Goal: Task Accomplishment & Management: Manage account settings

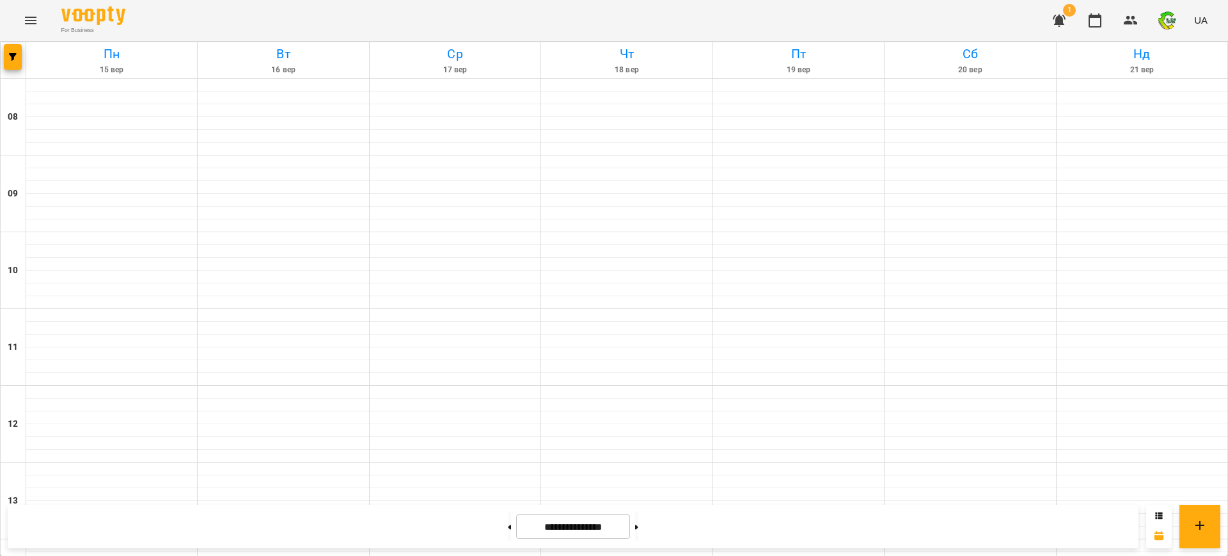
scroll to position [575, 0]
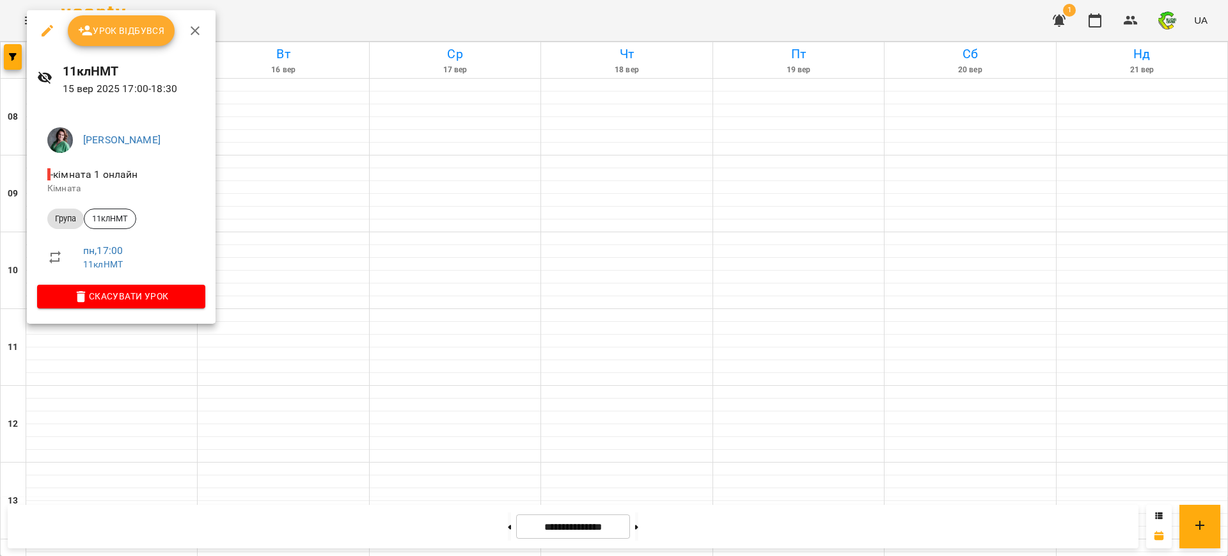
click at [114, 40] on button "Урок відбувся" at bounding box center [121, 30] width 107 height 31
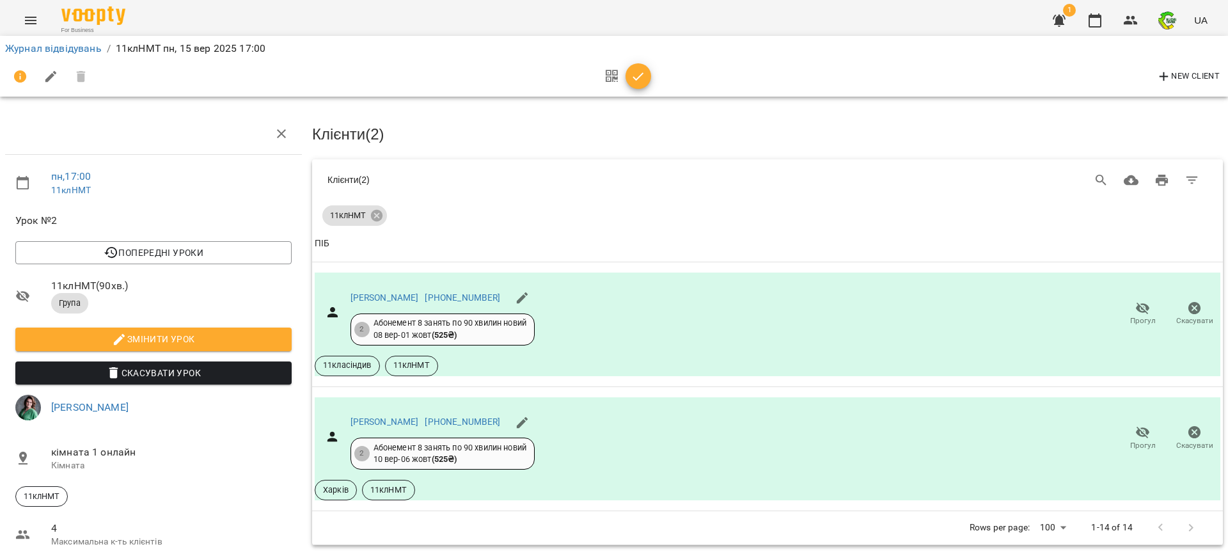
click at [637, 73] on icon "button" at bounding box center [638, 76] width 15 height 15
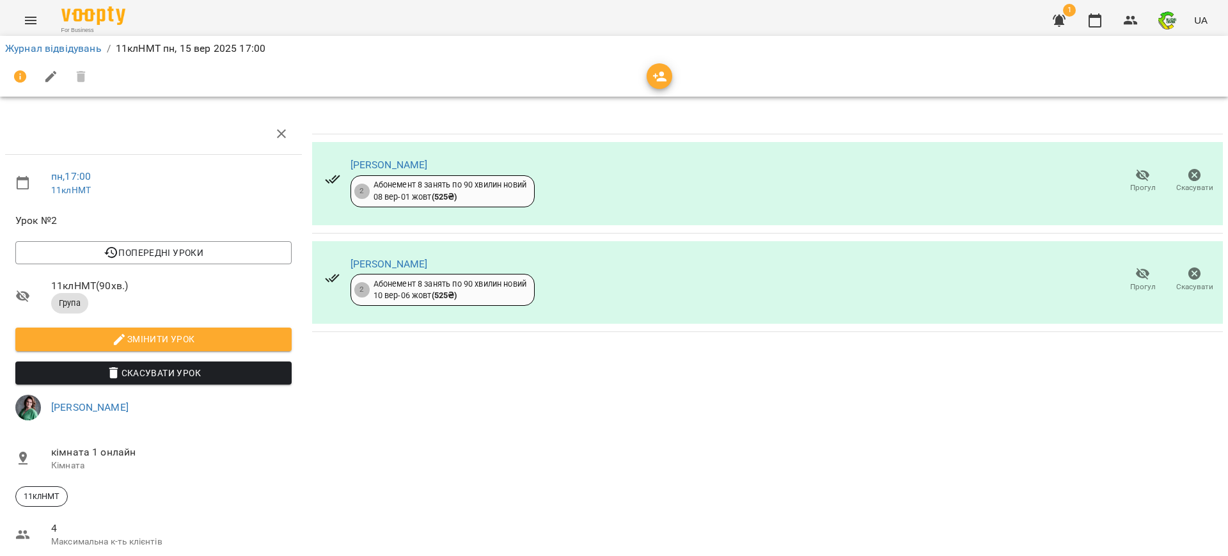
click at [637, 73] on div at bounding box center [614, 76] width 1218 height 31
click at [62, 46] on link "Журнал відвідувань" at bounding box center [53, 48] width 97 height 12
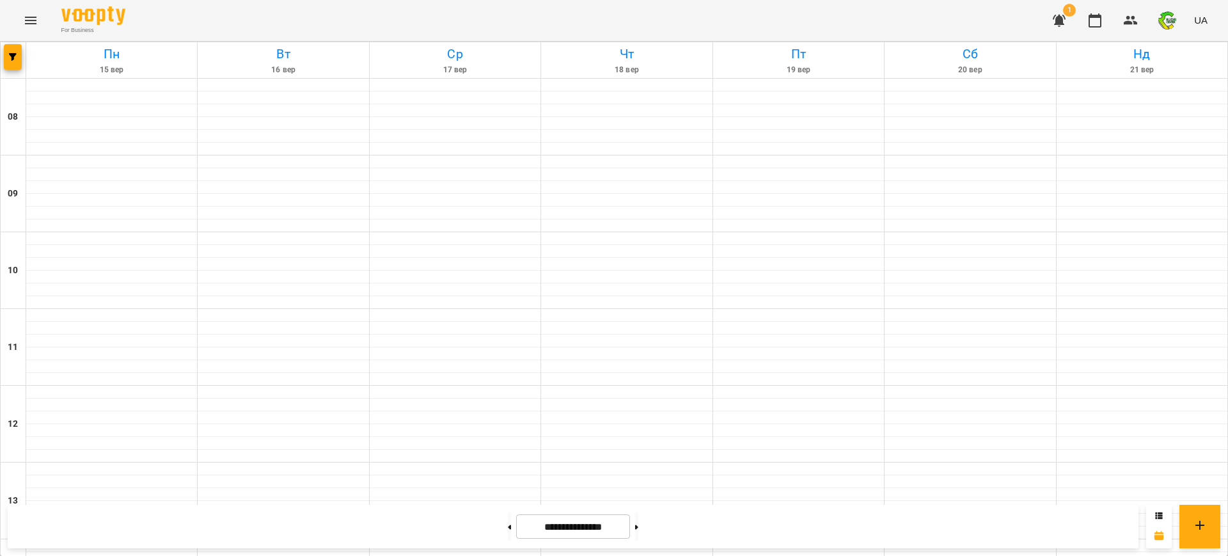
scroll to position [560, 0]
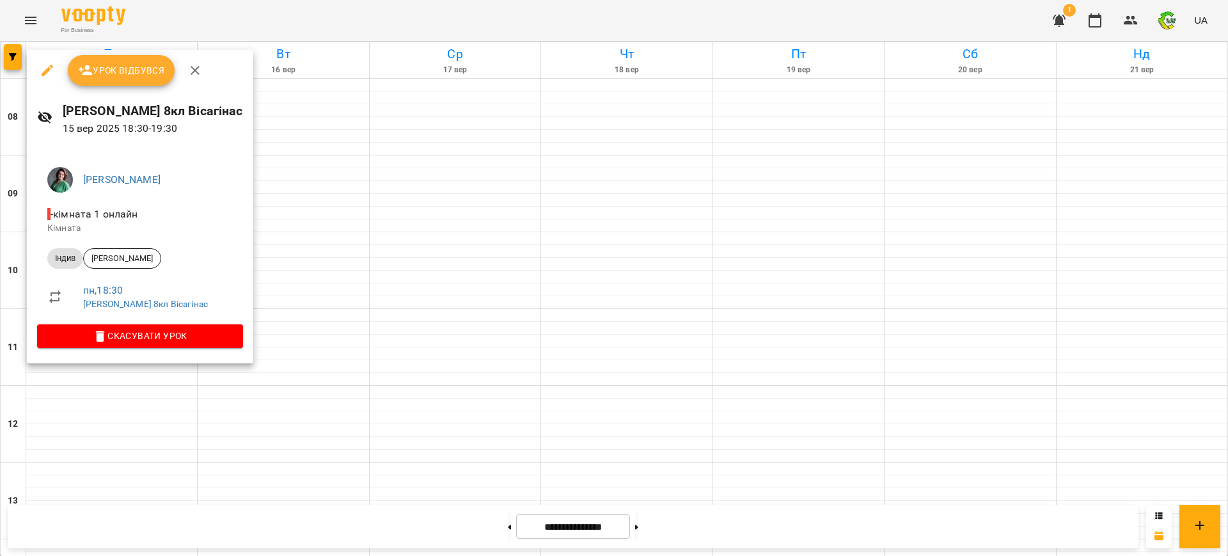
click at [121, 70] on span "Урок відбувся" at bounding box center [121, 70] width 87 height 15
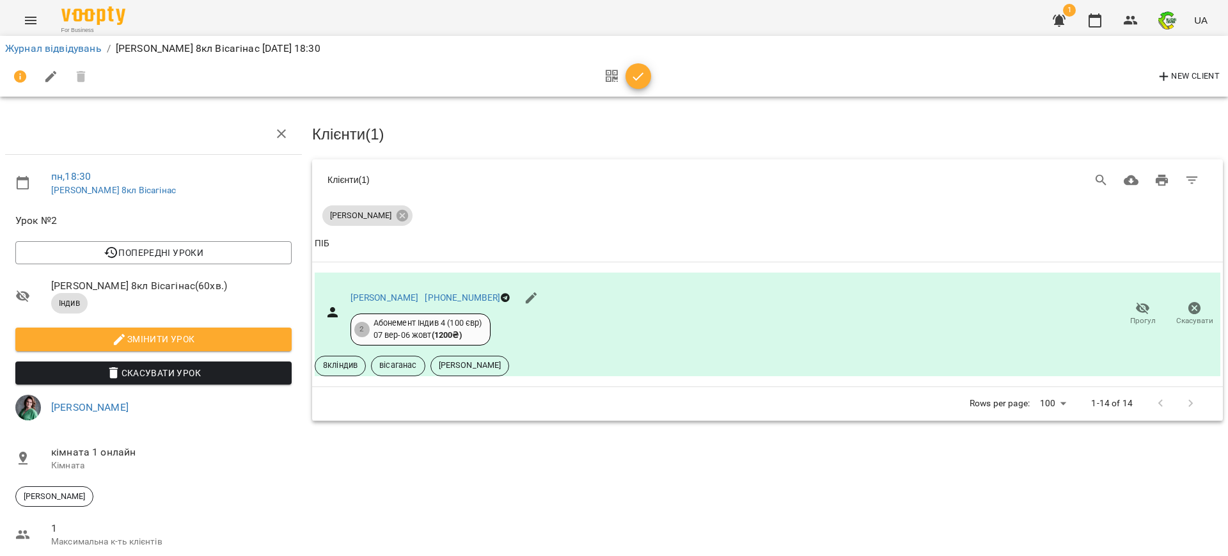
click at [637, 81] on icon "button" at bounding box center [638, 76] width 15 height 15
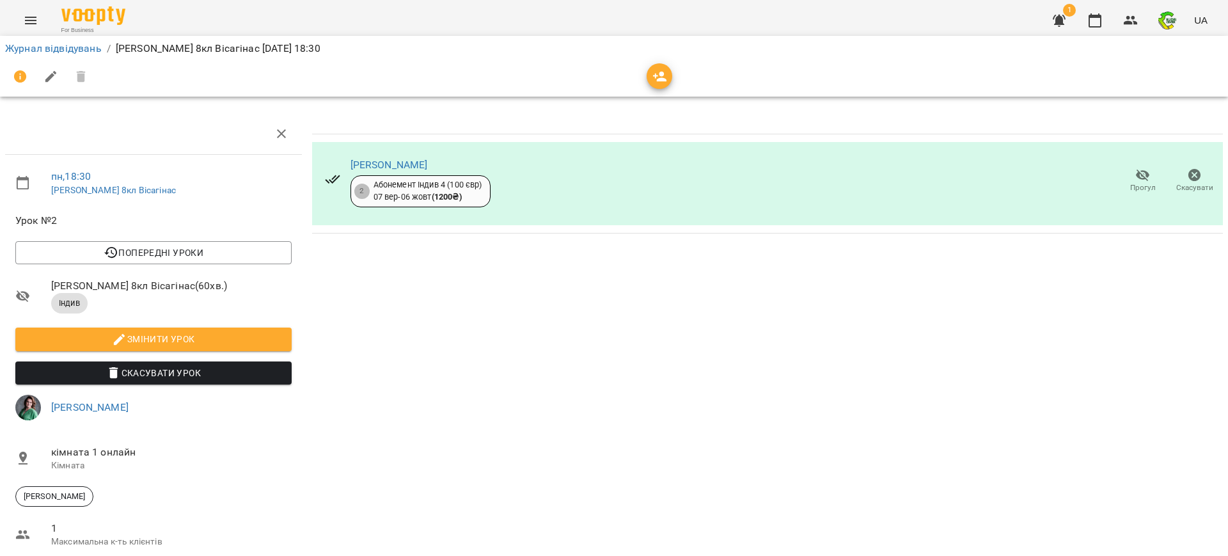
click at [637, 81] on div at bounding box center [614, 76] width 1218 height 31
click at [38, 53] on link "Журнал відвідувань" at bounding box center [53, 48] width 97 height 12
click at [38, 53] on div "Журнал відвідувань / [PERSON_NAME] 8кл Вісагінас [DATE] 18:30 пн , 18:30 [PERSO…" at bounding box center [614, 335] width 1228 height 587
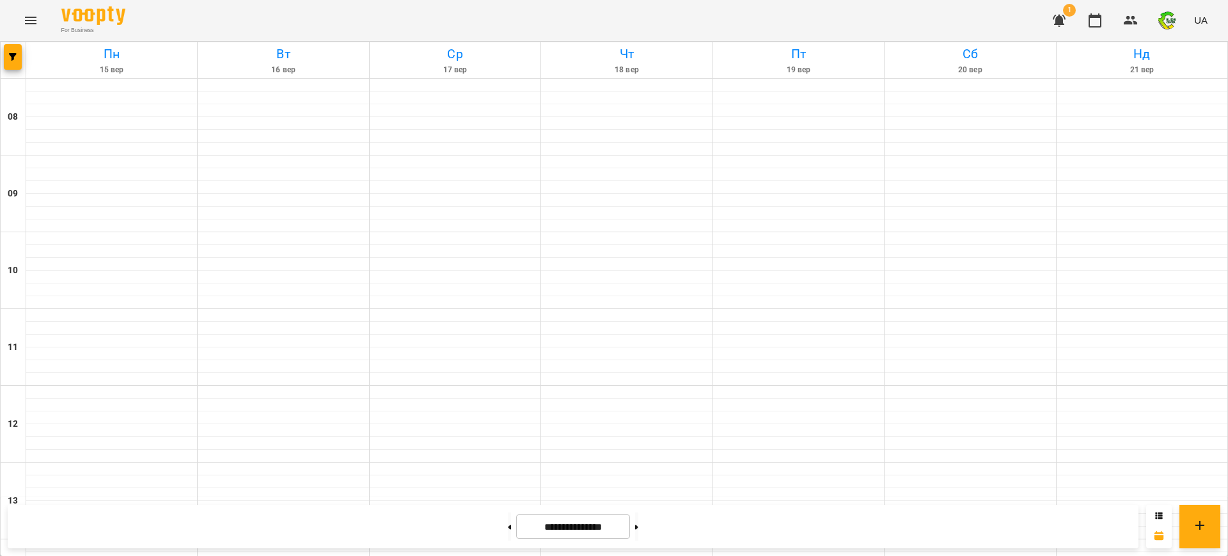
scroll to position [655, 0]
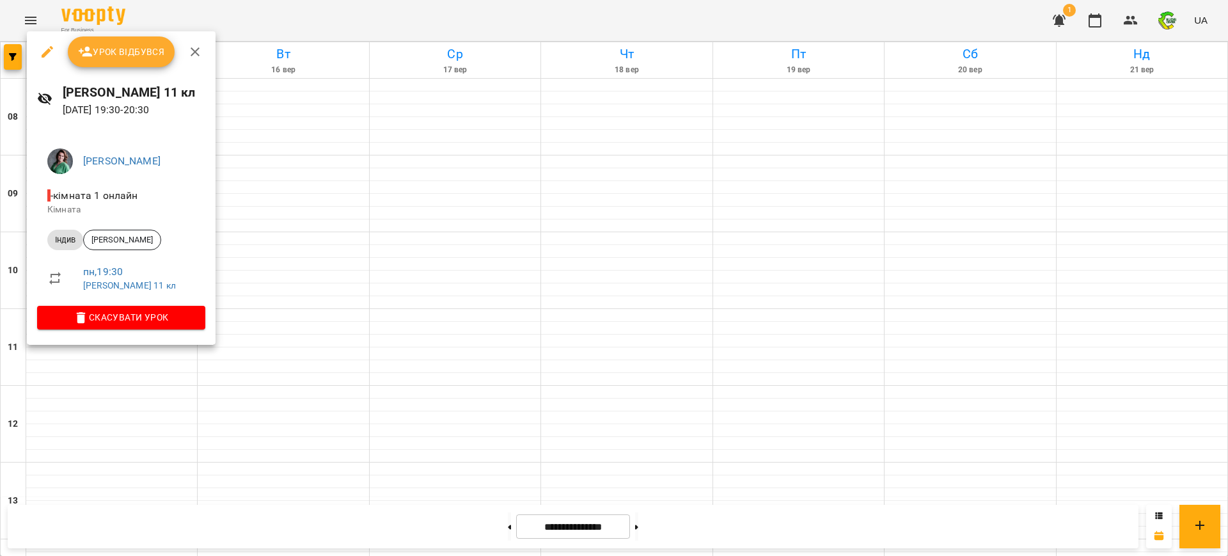
click at [122, 51] on span "Урок відбувся" at bounding box center [121, 51] width 87 height 15
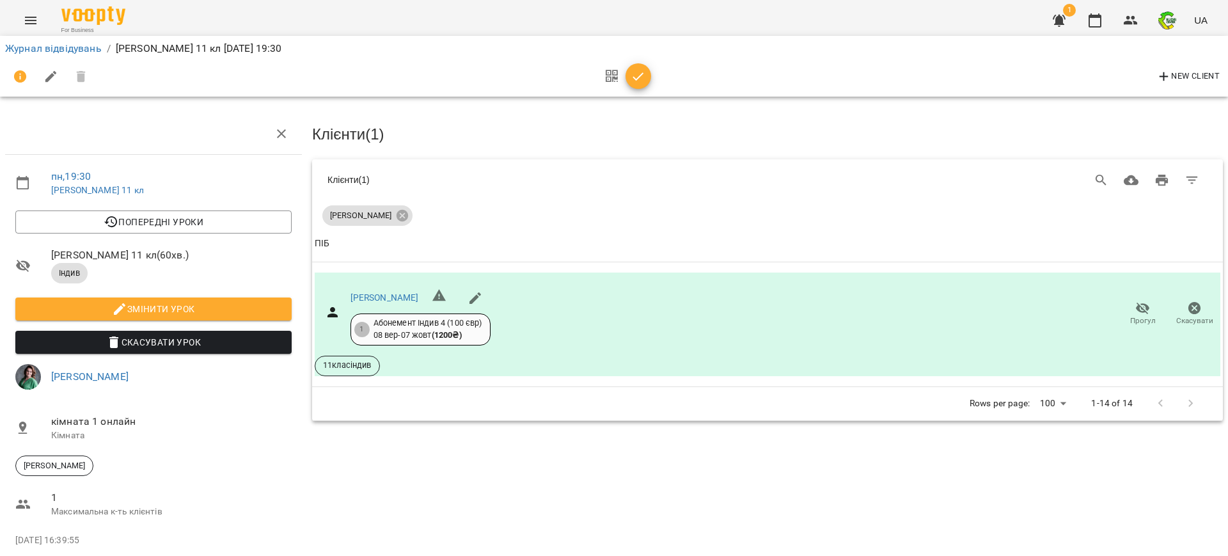
click at [643, 70] on icon "button" at bounding box center [638, 76] width 15 height 15
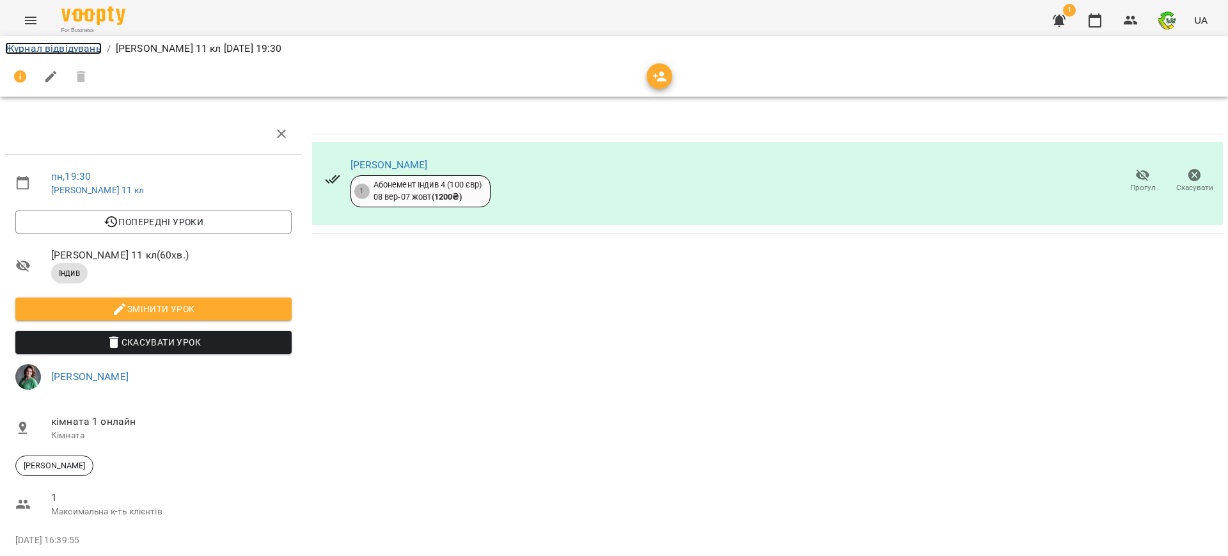
click at [51, 52] on link "Журнал відвідувань" at bounding box center [53, 48] width 97 height 12
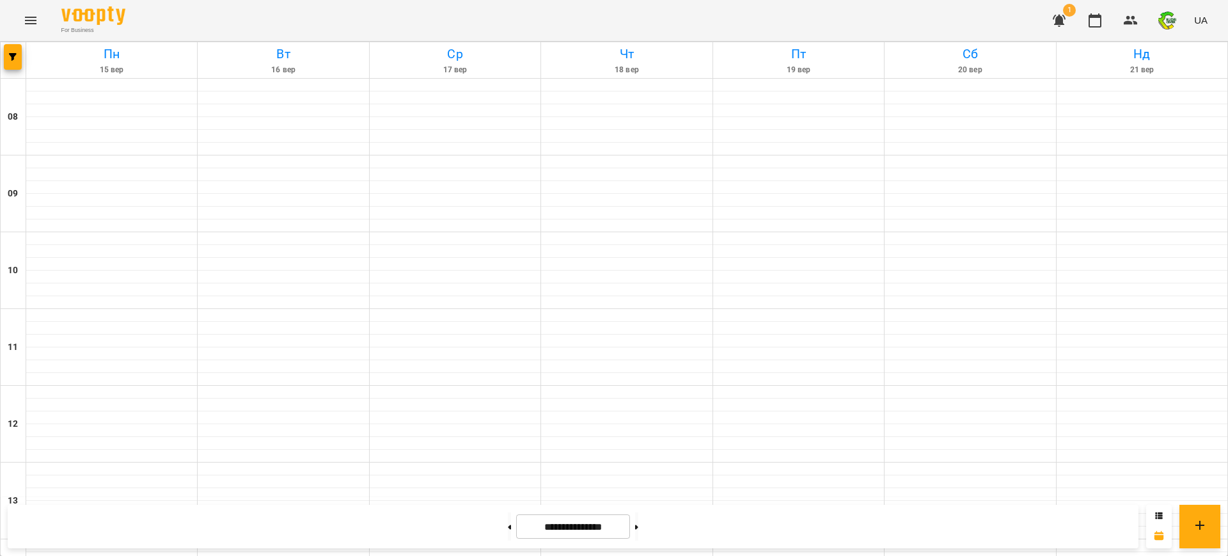
scroll to position [655, 0]
